Goal: Task Accomplishment & Management: Manage account settings

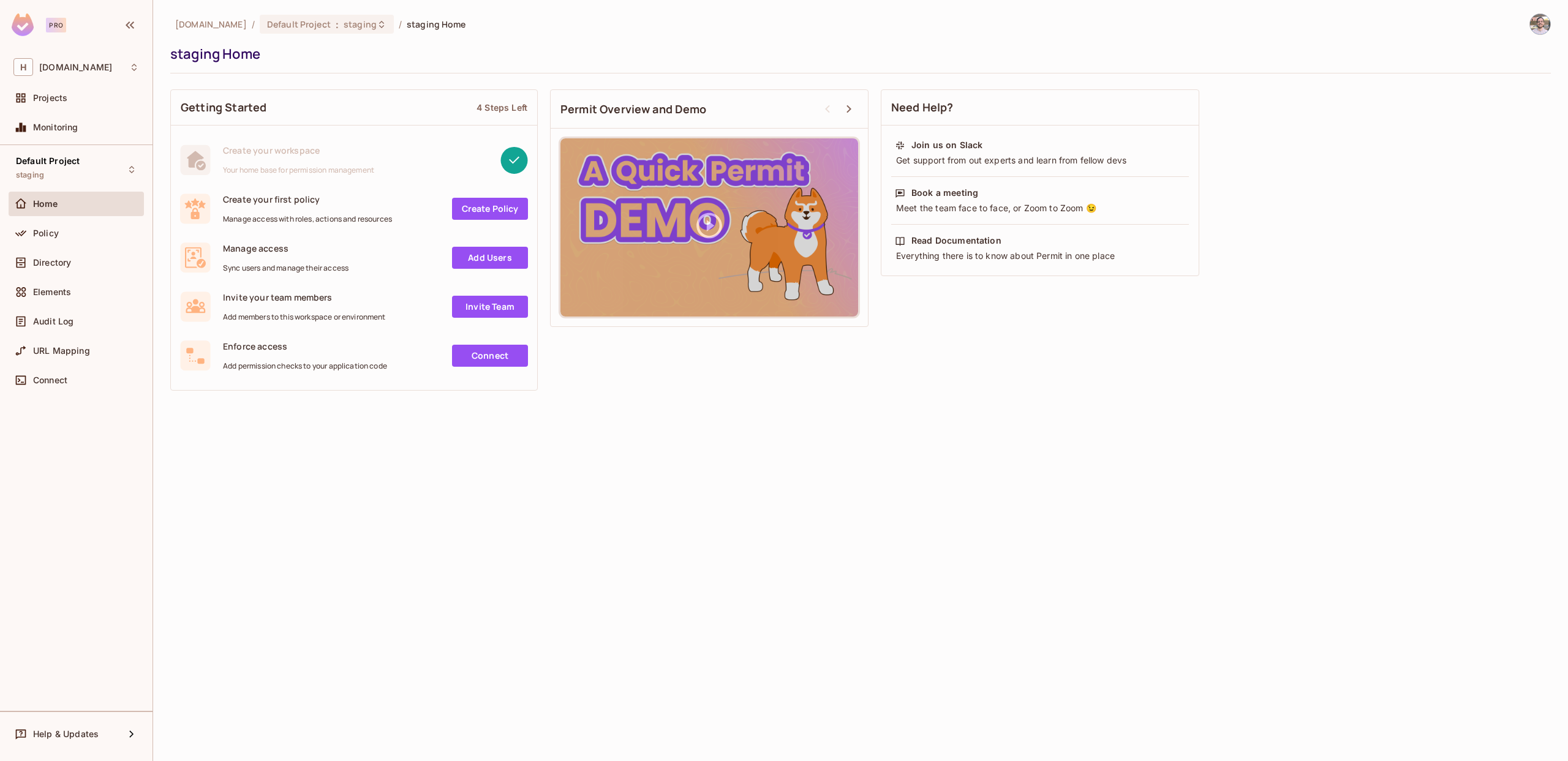
click at [51, 249] on div "Policy" at bounding box center [77, 235] width 136 height 29
click at [51, 258] on span "Directory" at bounding box center [52, 263] width 38 height 10
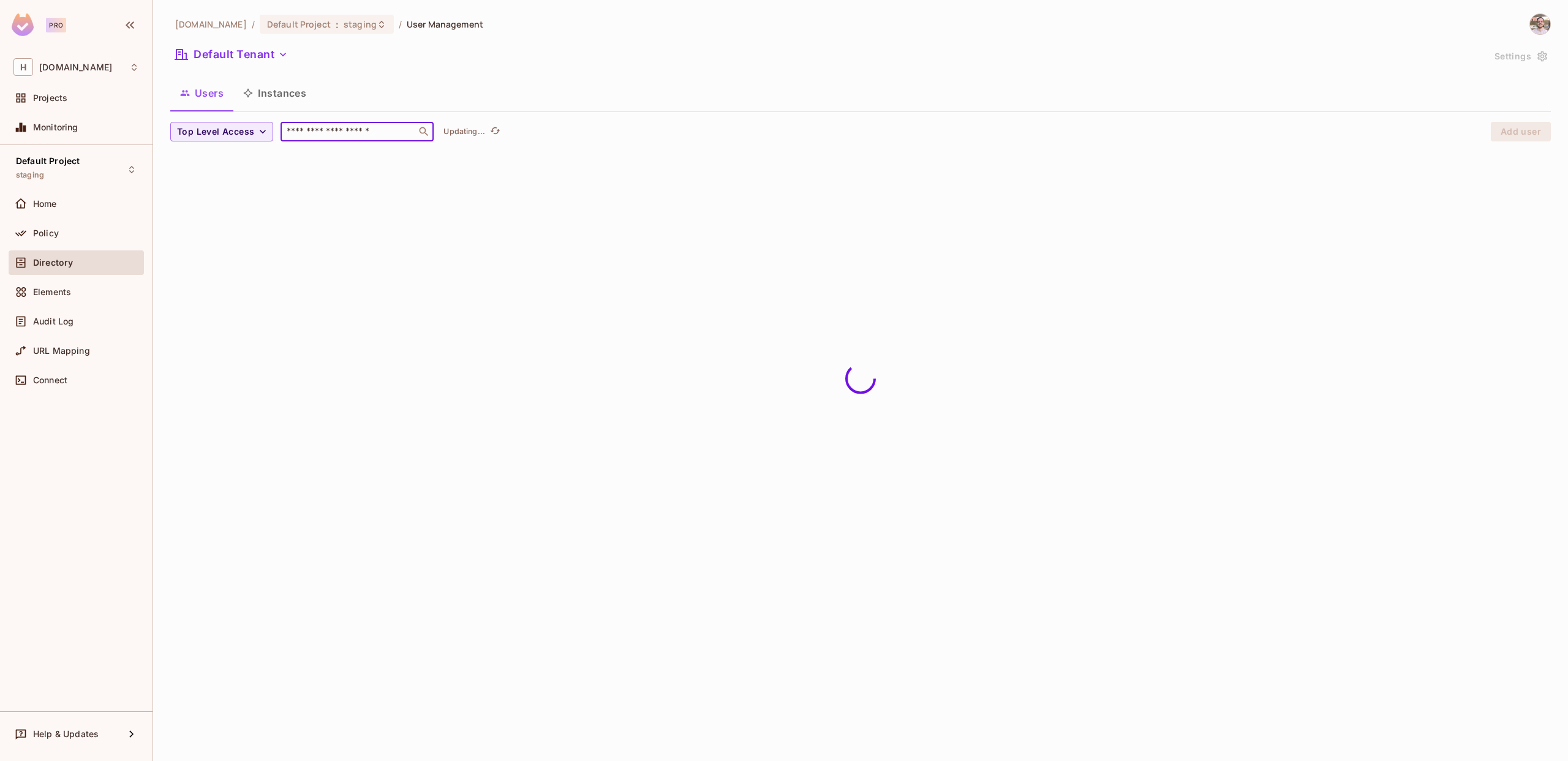
click at [352, 132] on input "text" at bounding box center [348, 132] width 129 height 12
type input "**********"
click at [414, 45] on div "Default Tenant" at bounding box center [827, 56] width 1314 height 23
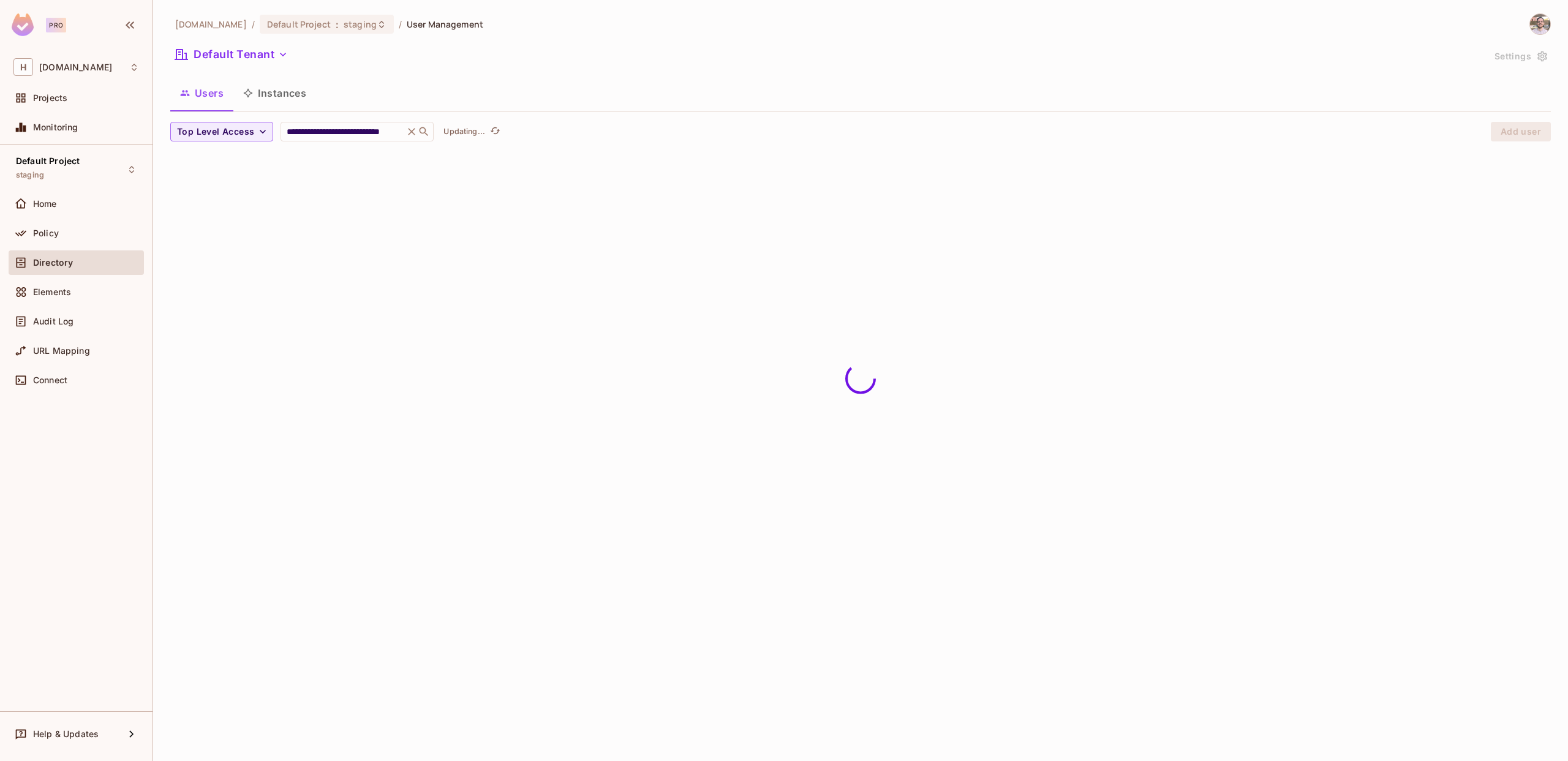
click at [420, 50] on div "Default Tenant" at bounding box center [827, 56] width 1314 height 23
click at [377, 24] on span "staging" at bounding box center [360, 24] width 33 height 12
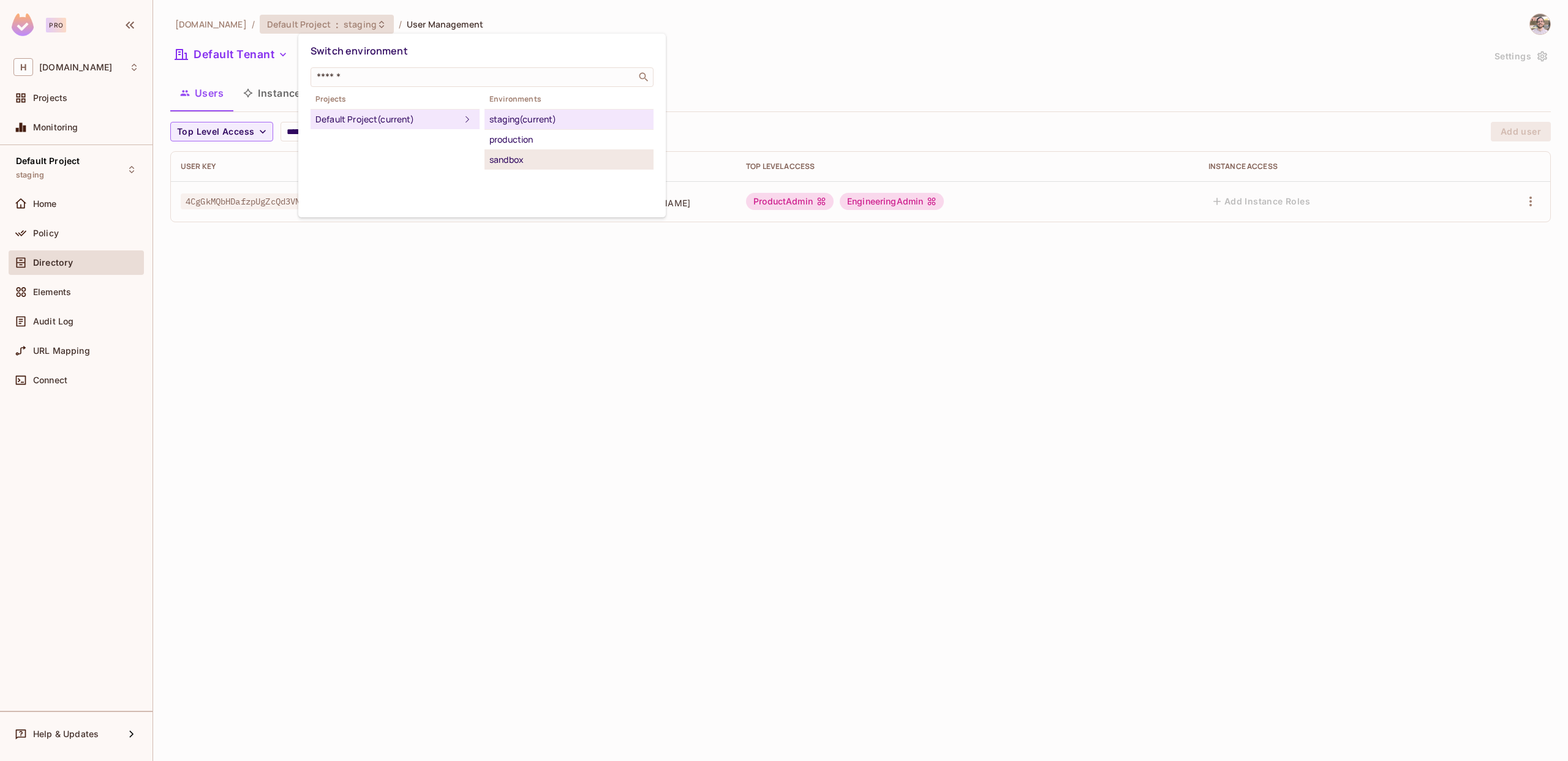
click at [514, 159] on div "sandbox" at bounding box center [570, 160] width 160 height 15
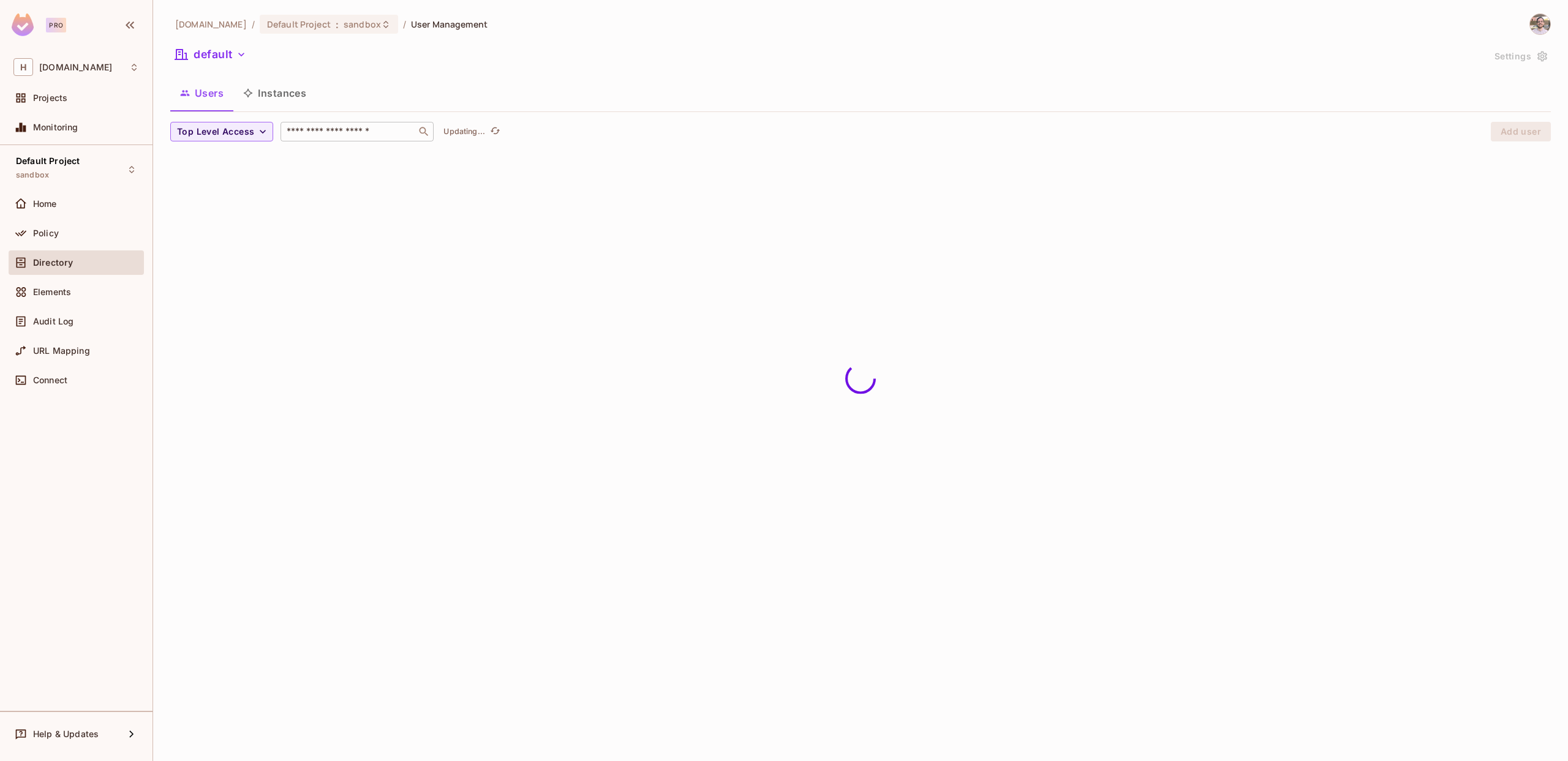
click at [347, 131] on input "text" at bounding box center [348, 132] width 129 height 12
type input "**********"
click at [1339, 212] on td "Add Instance Roles" at bounding box center [1289, 201] width 323 height 41
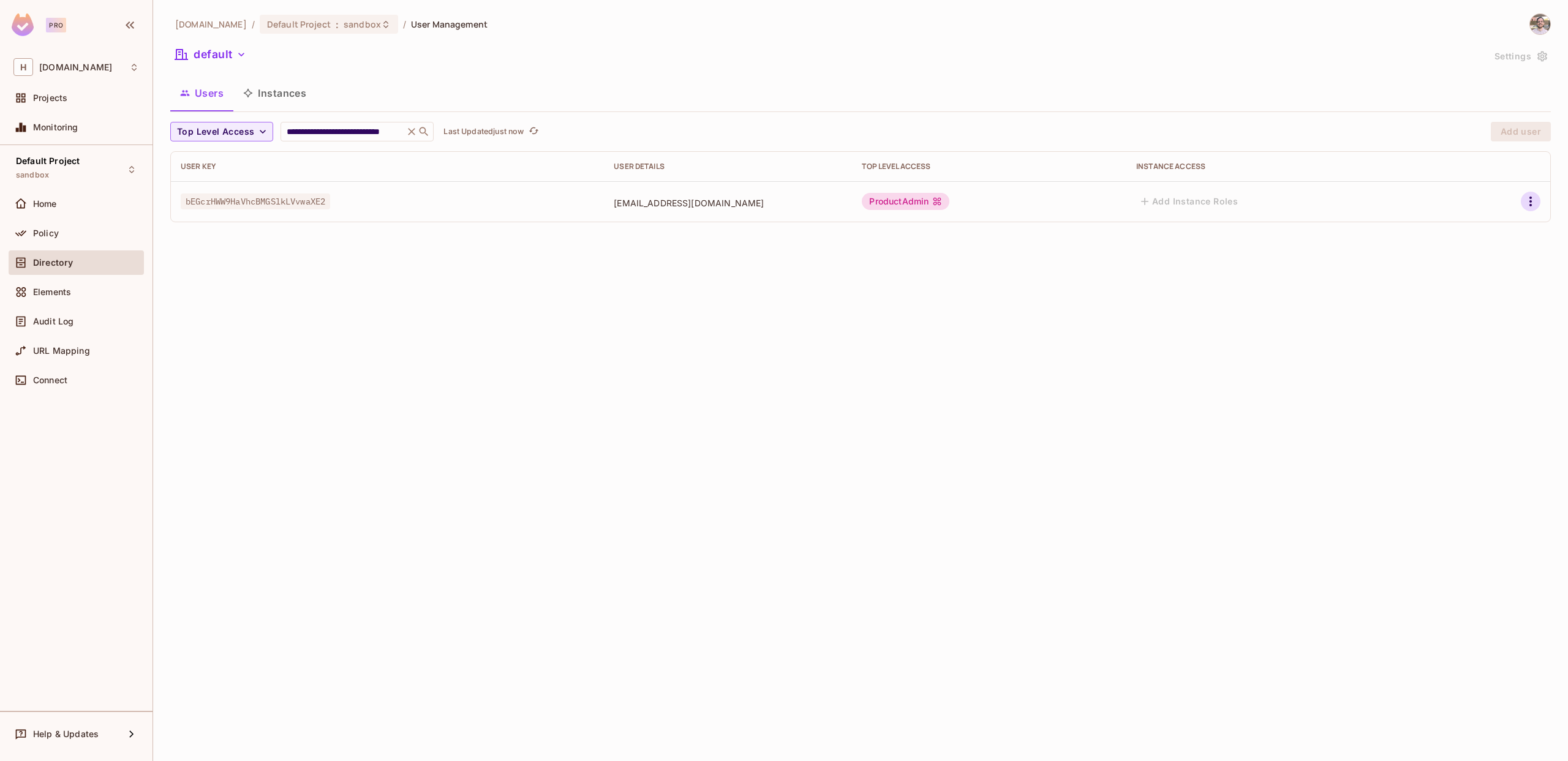
click at [1522, 200] on button "button" at bounding box center [1531, 201] width 20 height 20
click at [1328, 203] on div at bounding box center [784, 380] width 1568 height 761
click at [293, 204] on span "bEGcrHWW9HaVhcBMGSlkLVvwaXE2" at bounding box center [255, 201] width 150 height 16
click at [268, 189] on td "bEGcrHWW9HaVhcBMGSlkLVvwaXE2" at bounding box center [387, 201] width 433 height 41
click at [299, 363] on div "**********" at bounding box center [861, 380] width 1415 height 761
